Goal: Find specific page/section: Find specific page/section

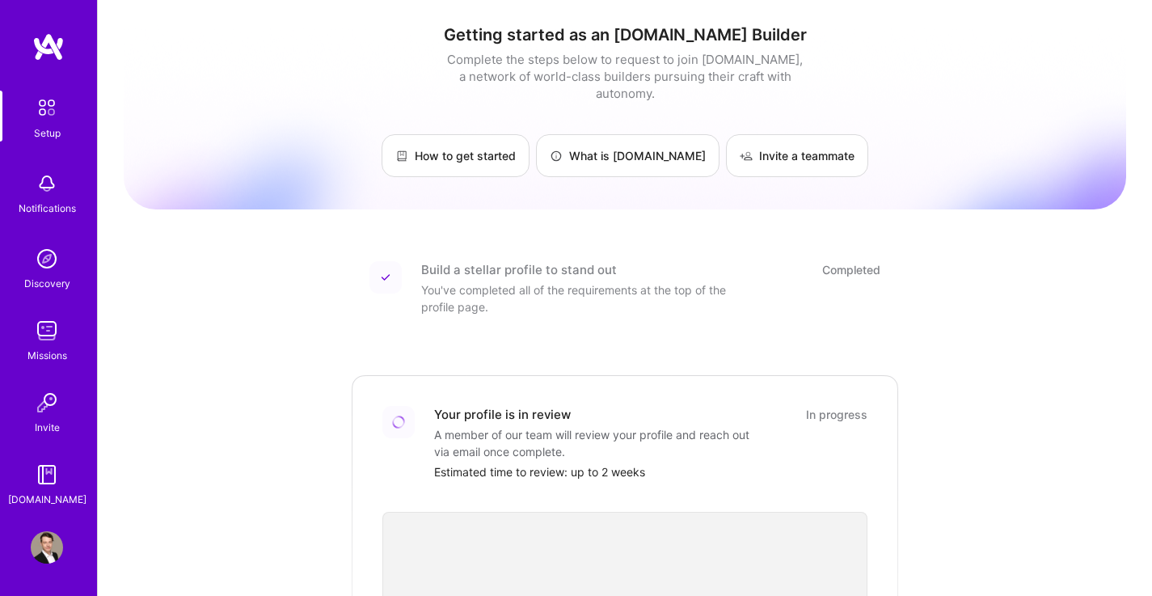
click at [52, 187] on img at bounding box center [47, 183] width 32 height 32
click at [36, 544] on img at bounding box center [47, 547] width 32 height 32
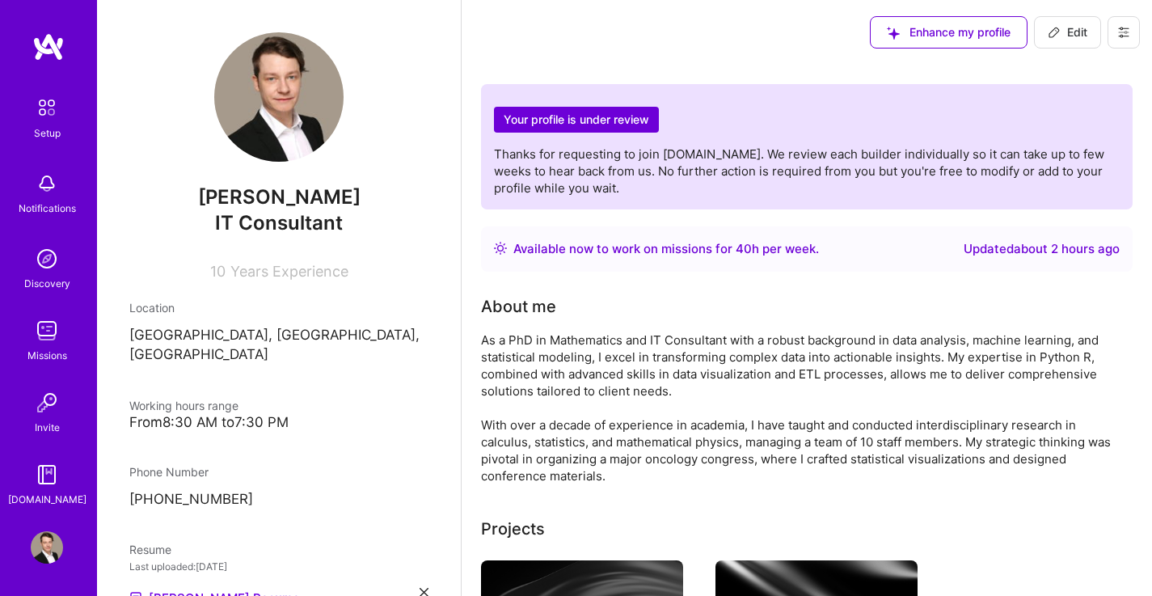
drag, startPoint x: 482, startPoint y: 339, endPoint x: 614, endPoint y: 471, distance: 186.9
click at [614, 471] on div "As a PhD in Mathematics and IT Consultant with a robust background in data anal…" at bounding box center [804, 407] width 647 height 153
copy div "As a PhD in Mathematics and IT Consultant with a robust background in data anal…"
